Goal: Task Accomplishment & Management: Use online tool/utility

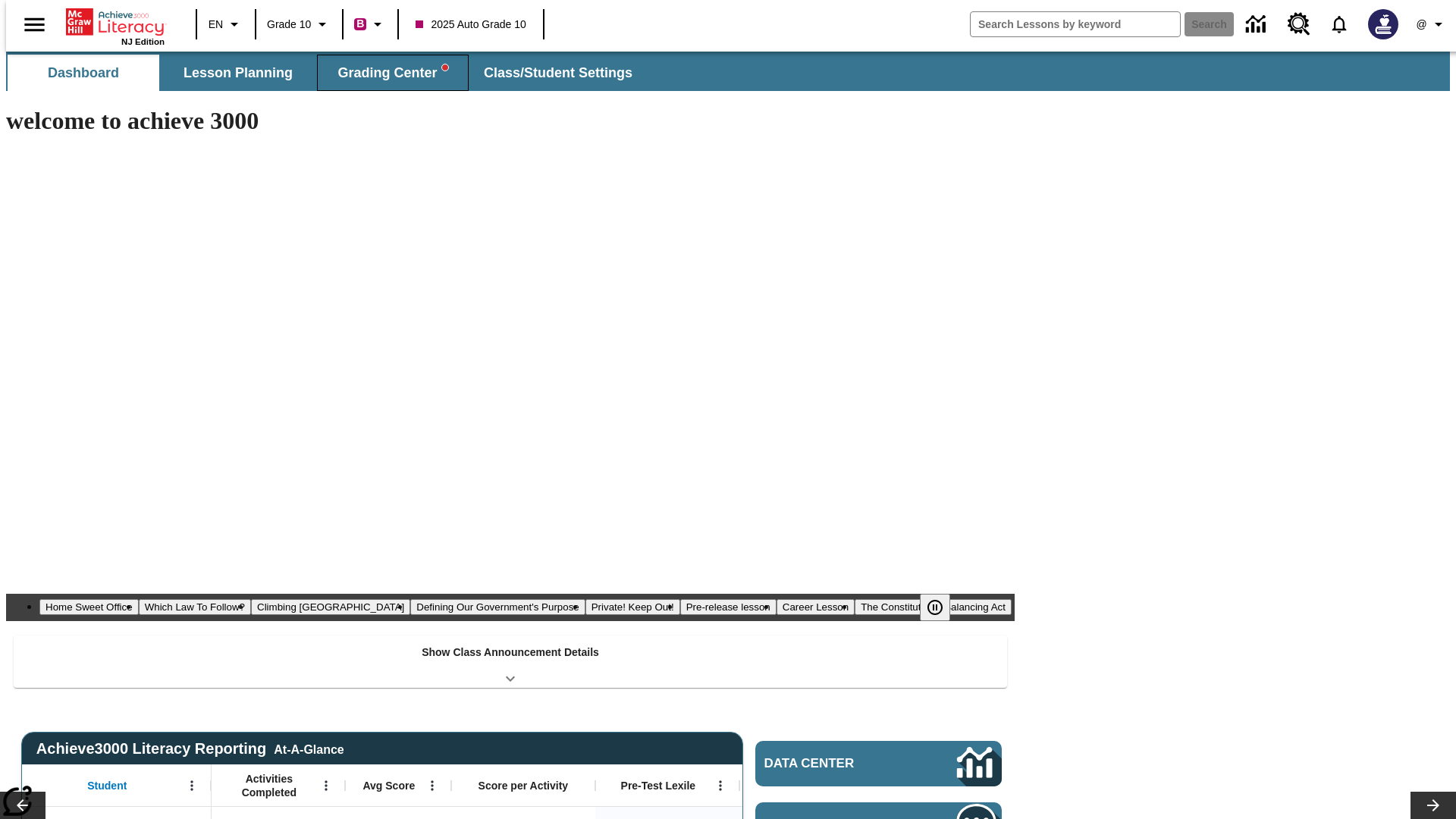
click at [387, 73] on span "Grading Center" at bounding box center [392, 73] width 110 height 17
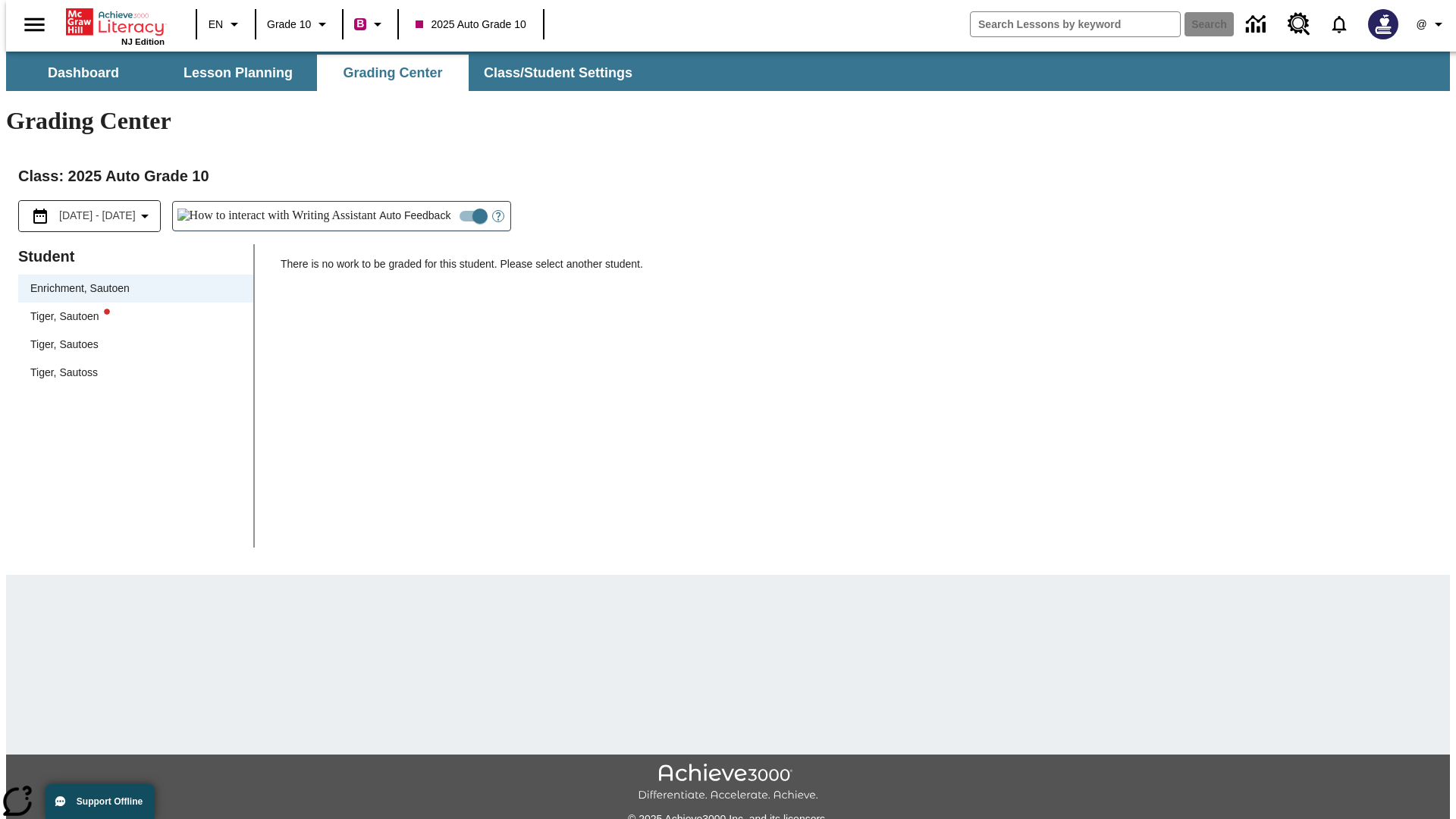
click at [131, 309] on div "Tiger, Sautoen" at bounding box center [135, 317] width 210 height 16
click at [496, 212] on icon "Open Help for Writing Assistant" at bounding box center [498, 216] width 5 height 8
